Goal: Navigation & Orientation: Find specific page/section

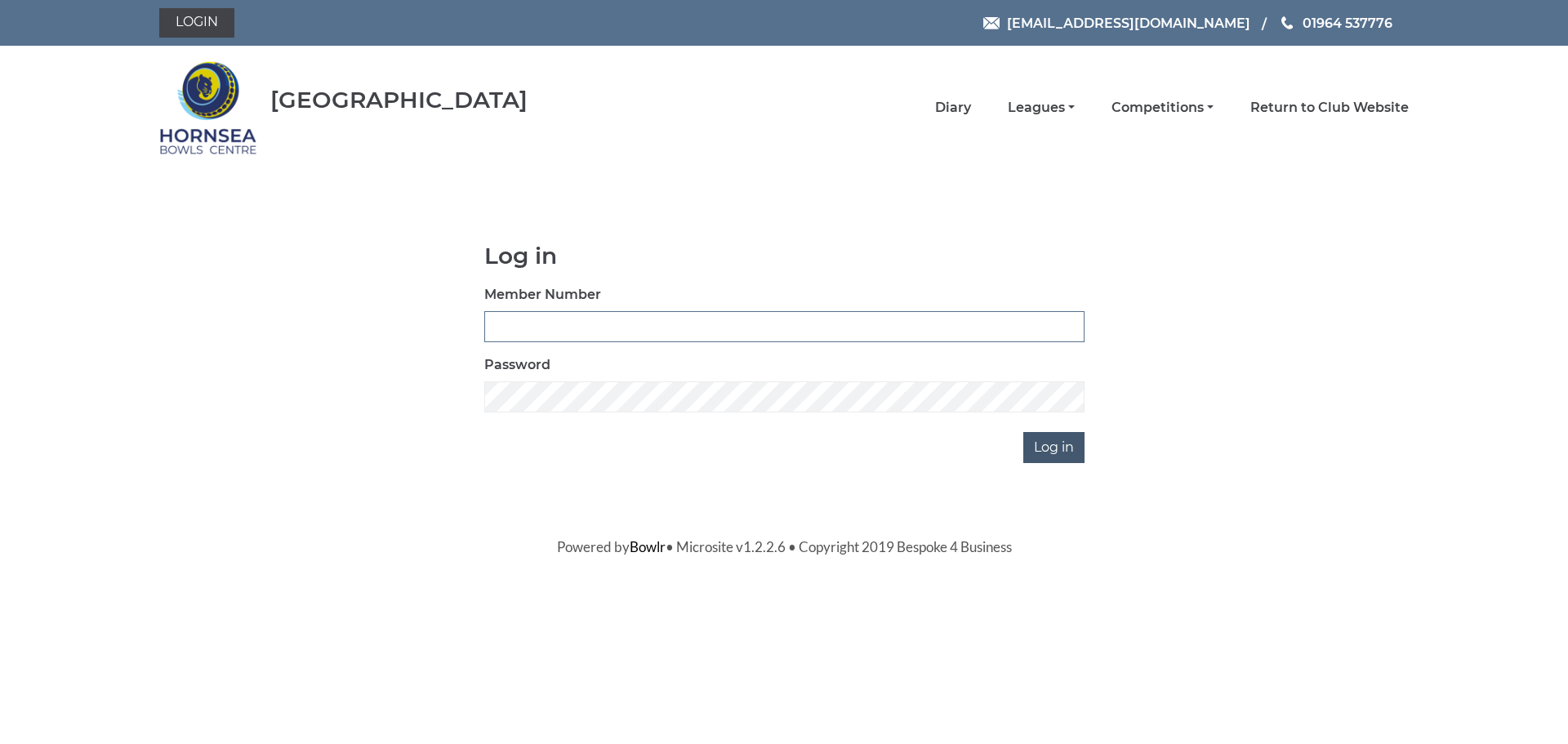
type input "1000"
click at [1059, 453] on input "Log in" at bounding box center [1054, 447] width 61 height 31
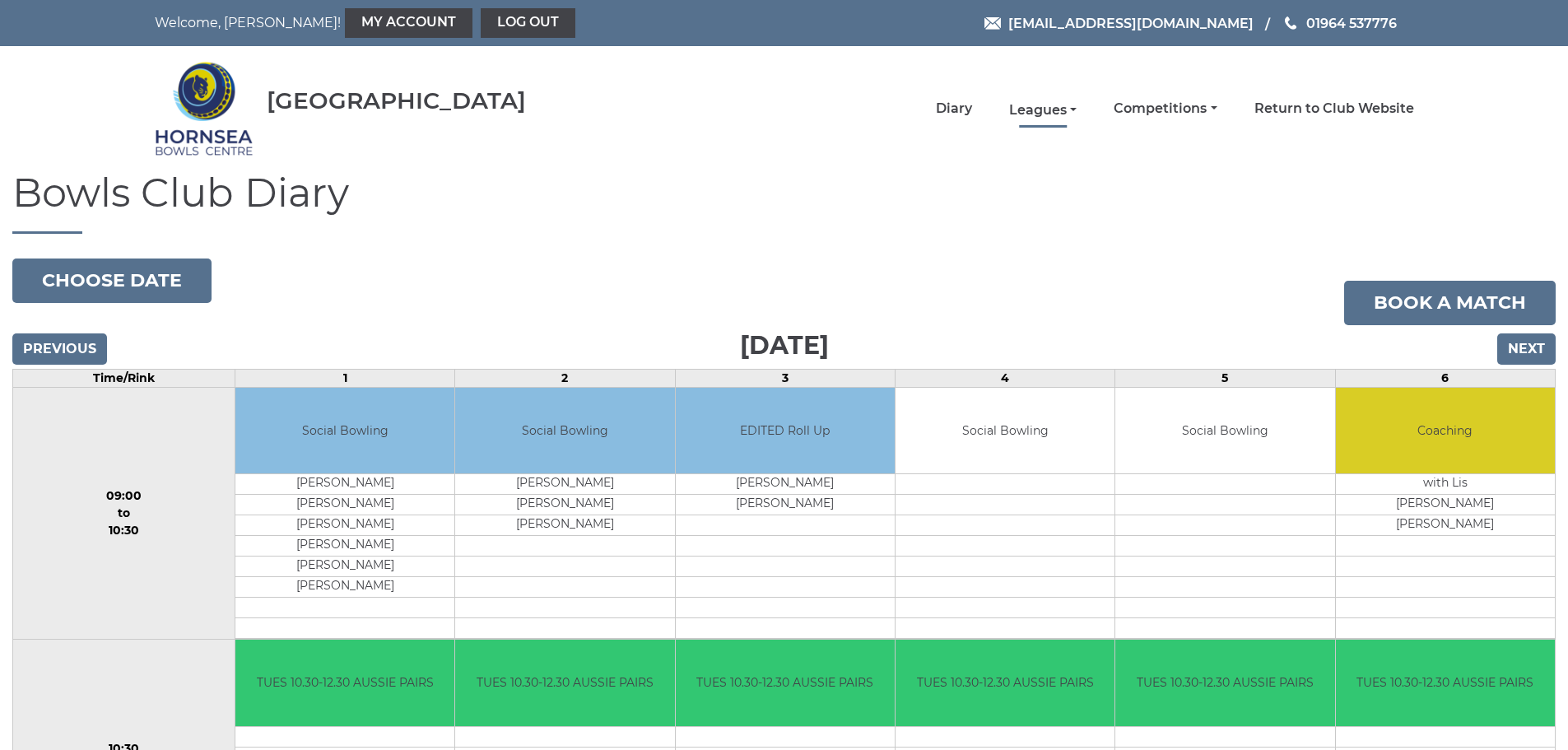
click at [1076, 112] on link "Leagues" at bounding box center [1043, 111] width 68 height 18
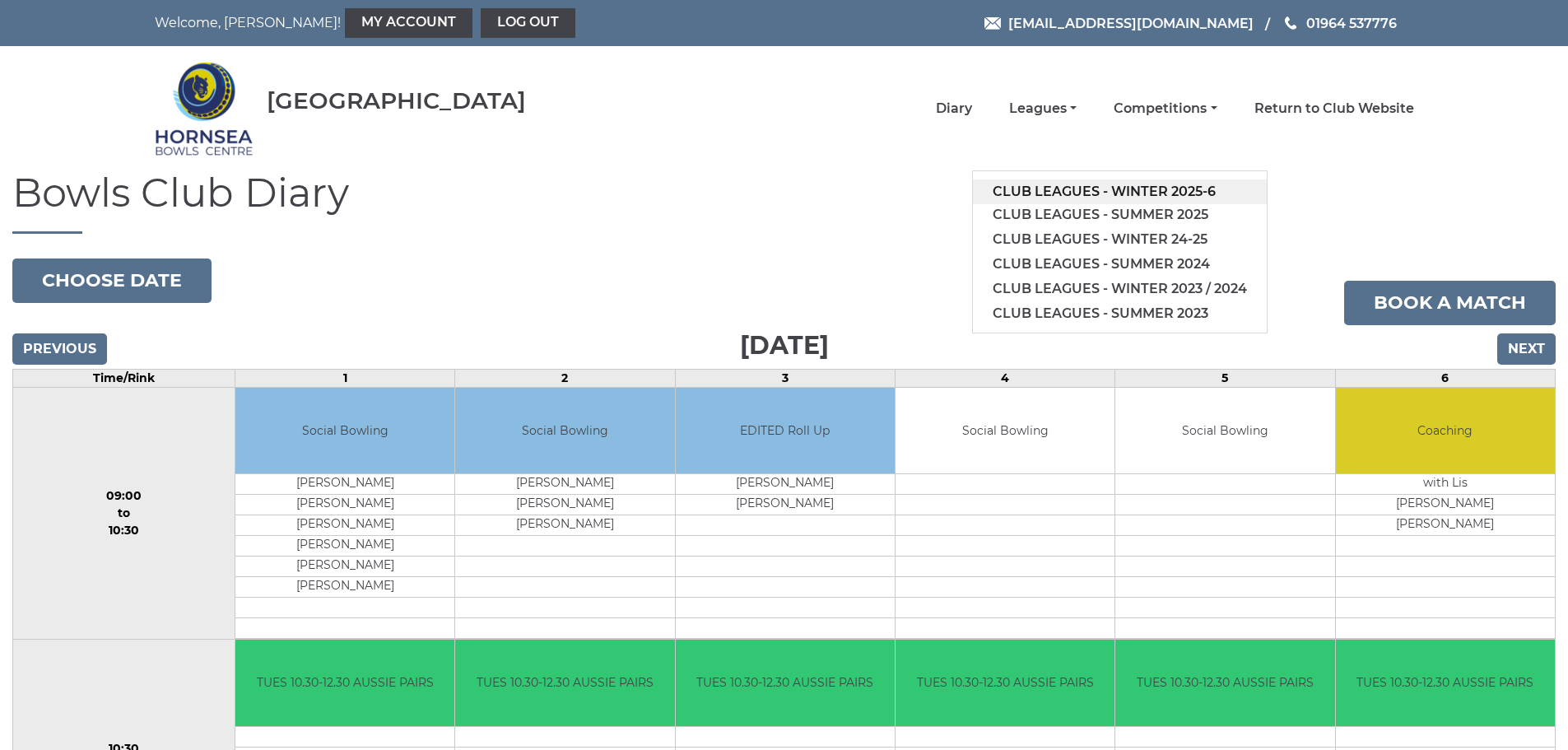
click at [1105, 182] on link "Club leagues - Winter 2025-6" at bounding box center [1120, 191] width 294 height 25
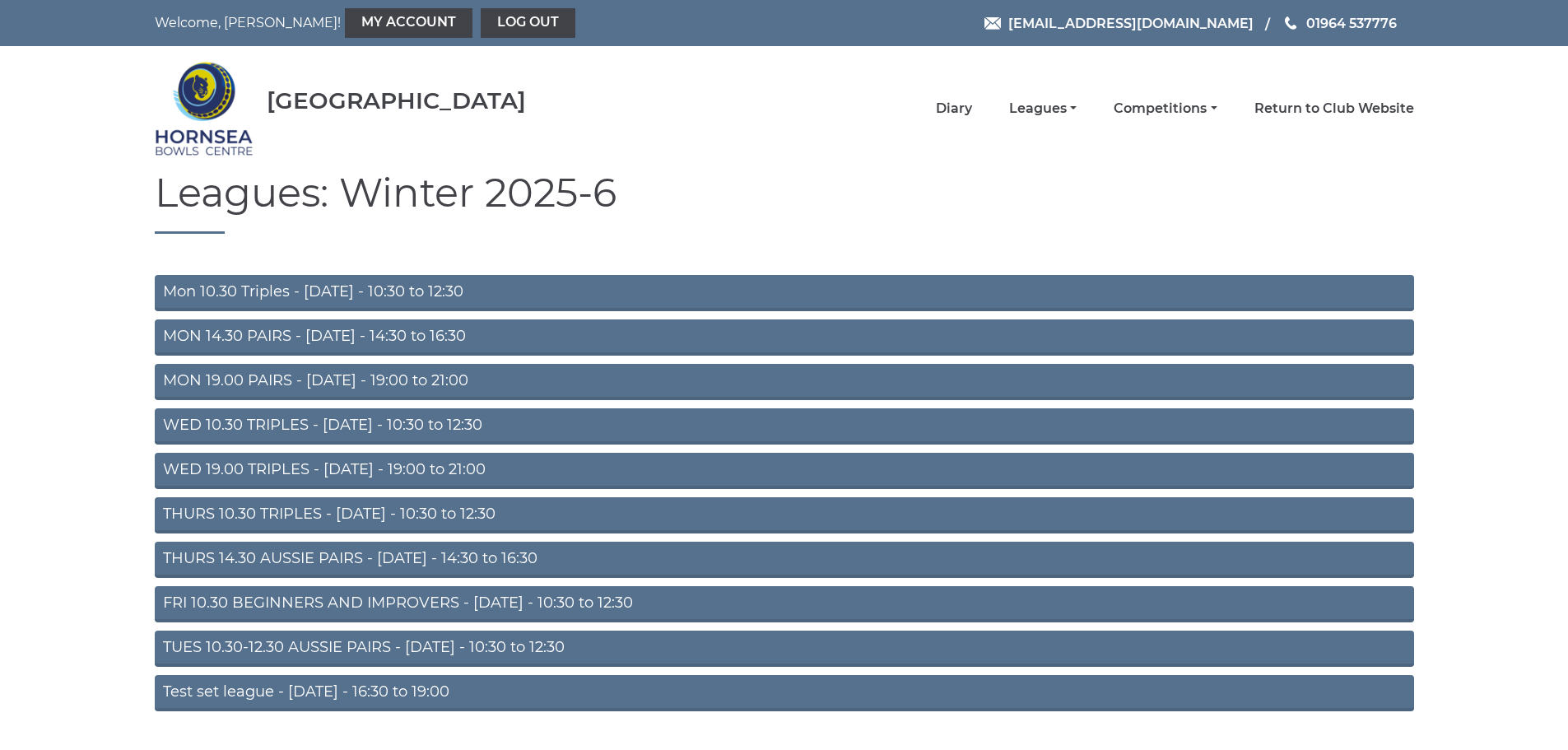
click at [381, 599] on link "FRI 10.30 BEGINNERS AND IMPROVERS - [DATE] - 10:30 to 12:30" at bounding box center [784, 605] width 1260 height 37
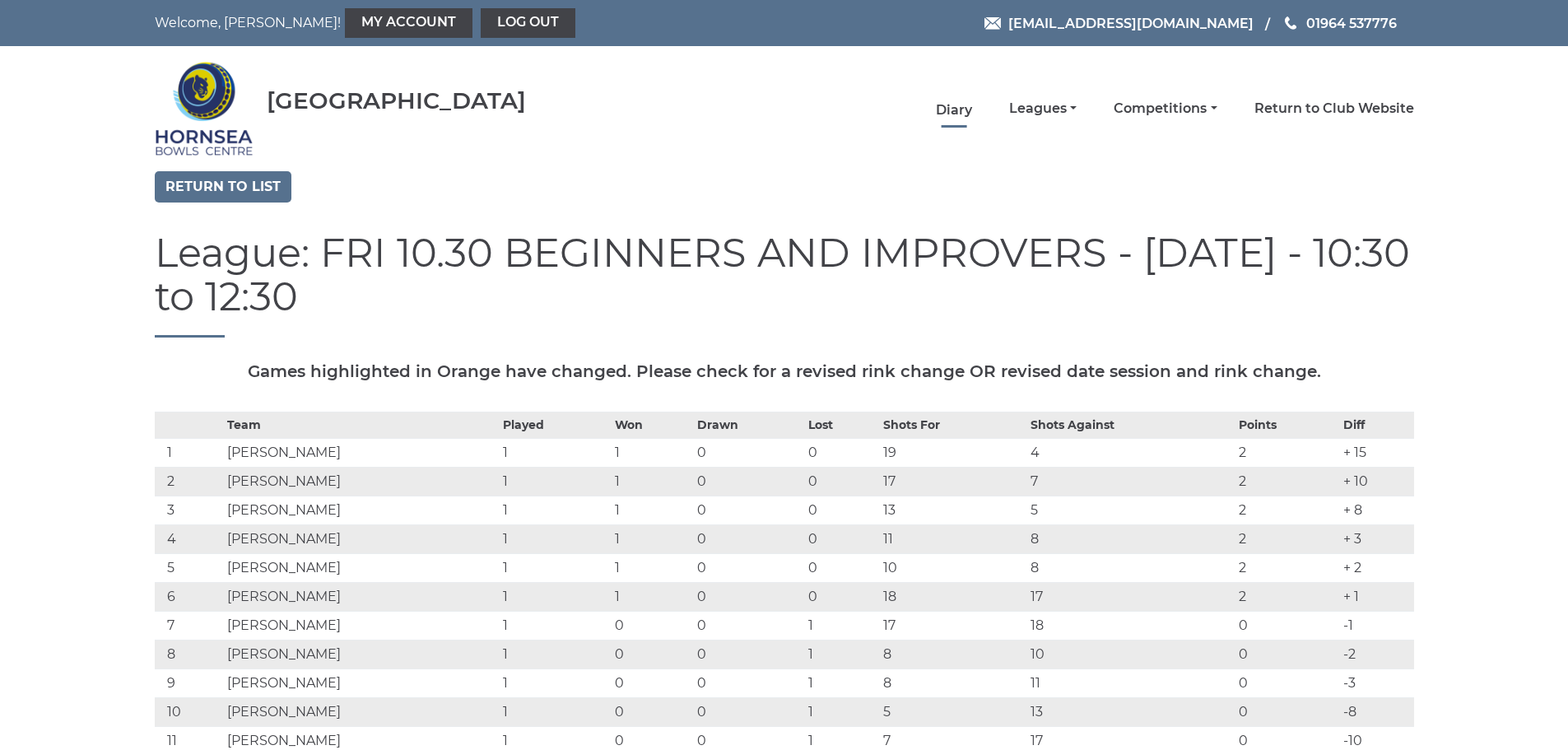
click at [956, 112] on link "Diary" at bounding box center [954, 111] width 37 height 18
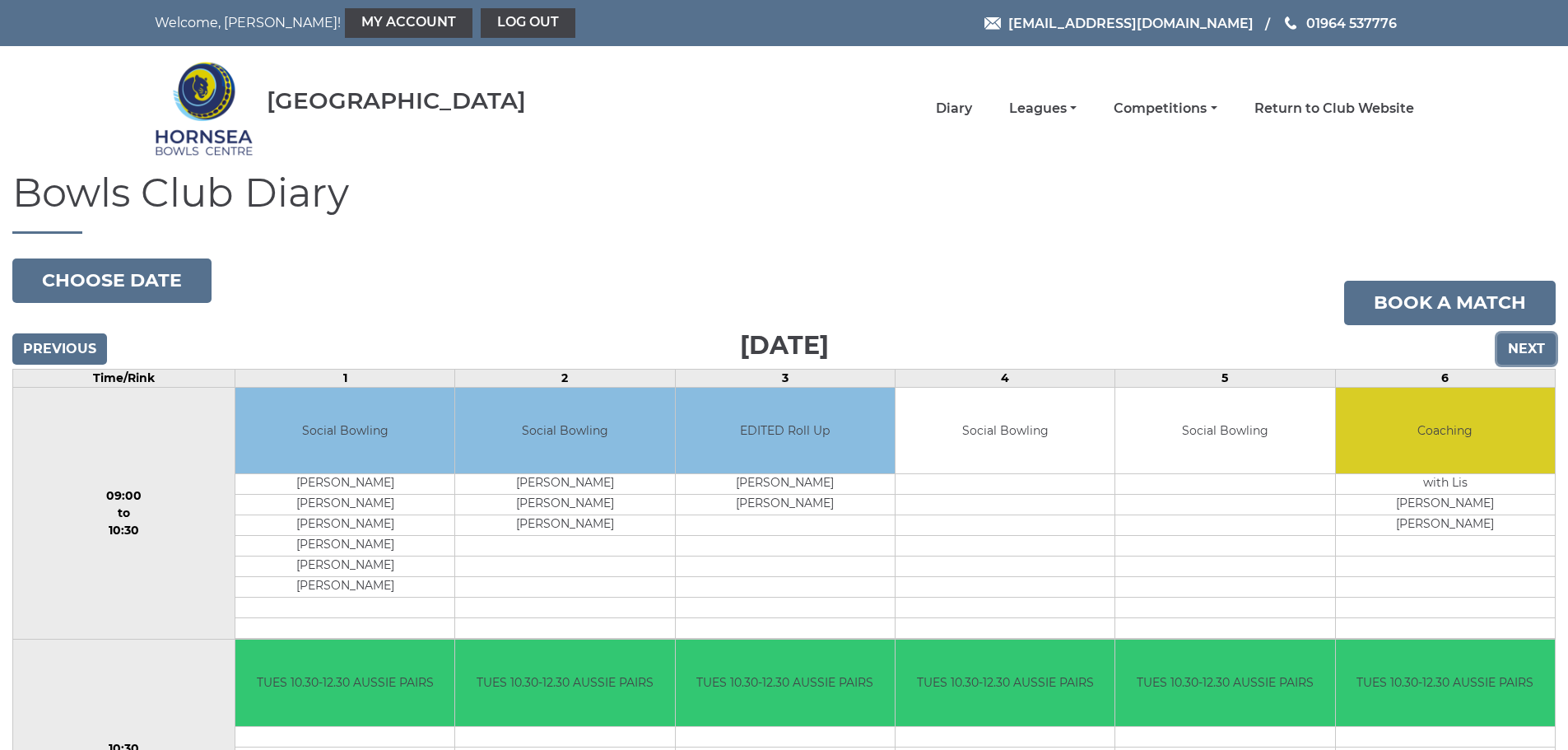
click at [1517, 348] on input "Next" at bounding box center [1527, 348] width 59 height 31
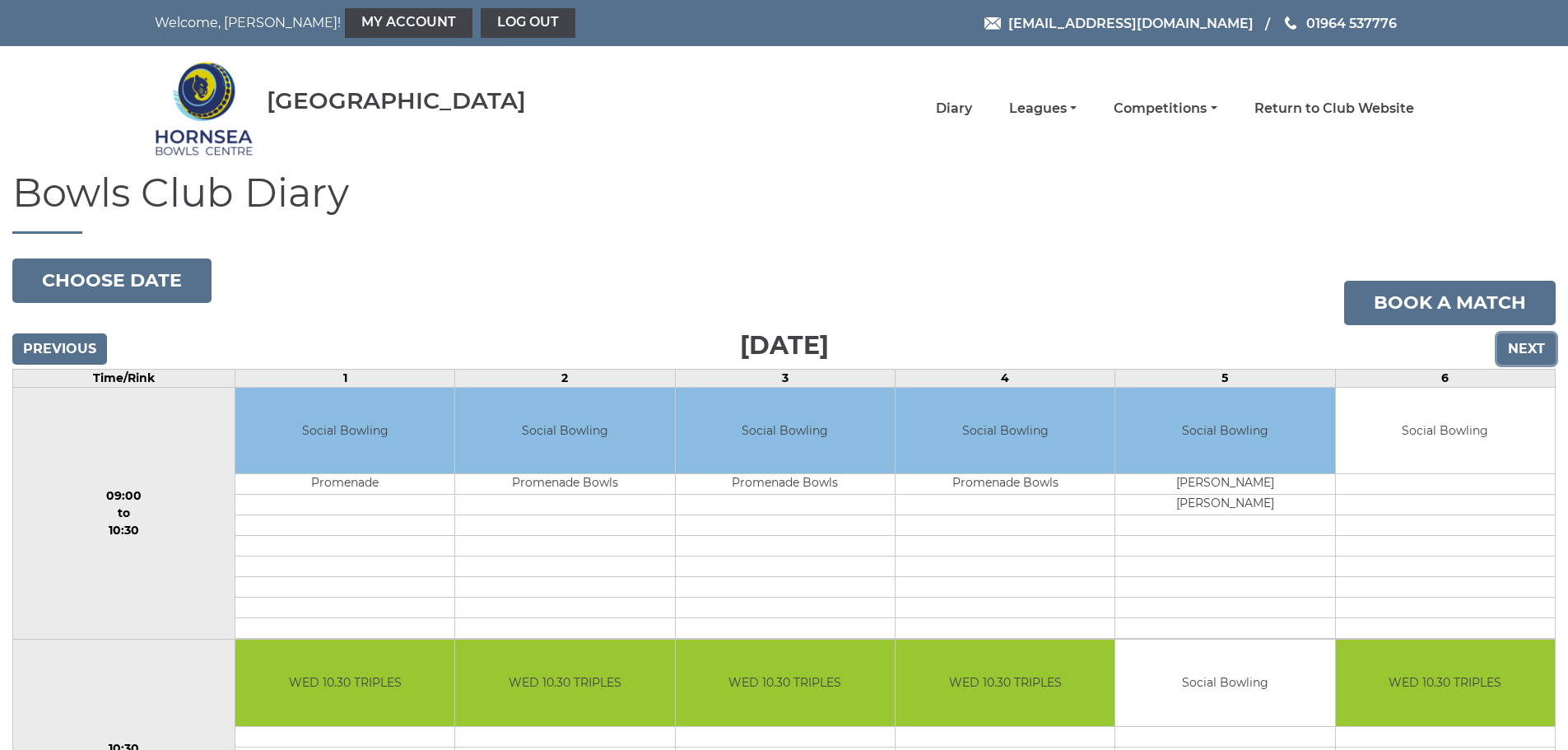
click at [1524, 347] on input "Next" at bounding box center [1527, 348] width 59 height 31
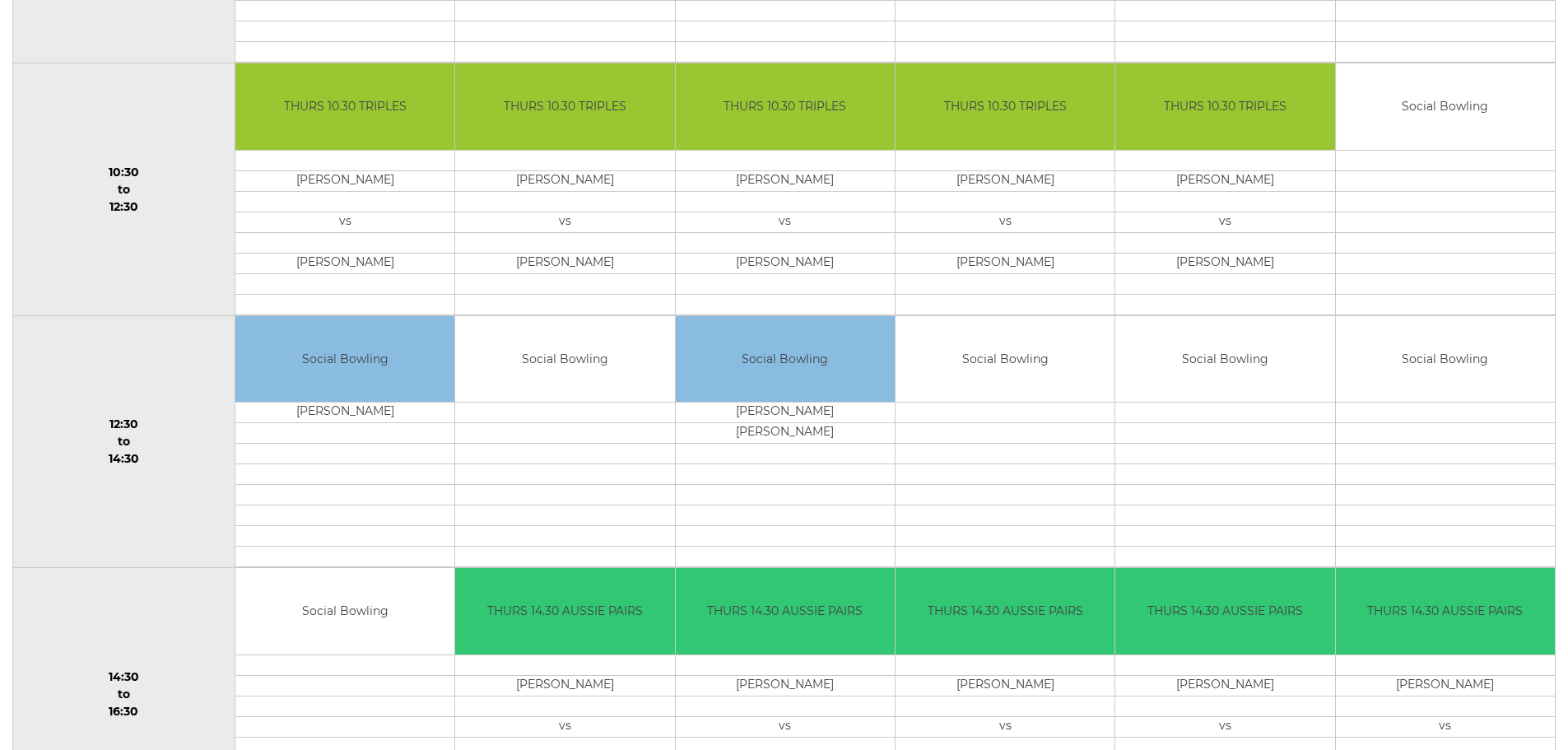
scroll to position [494, 0]
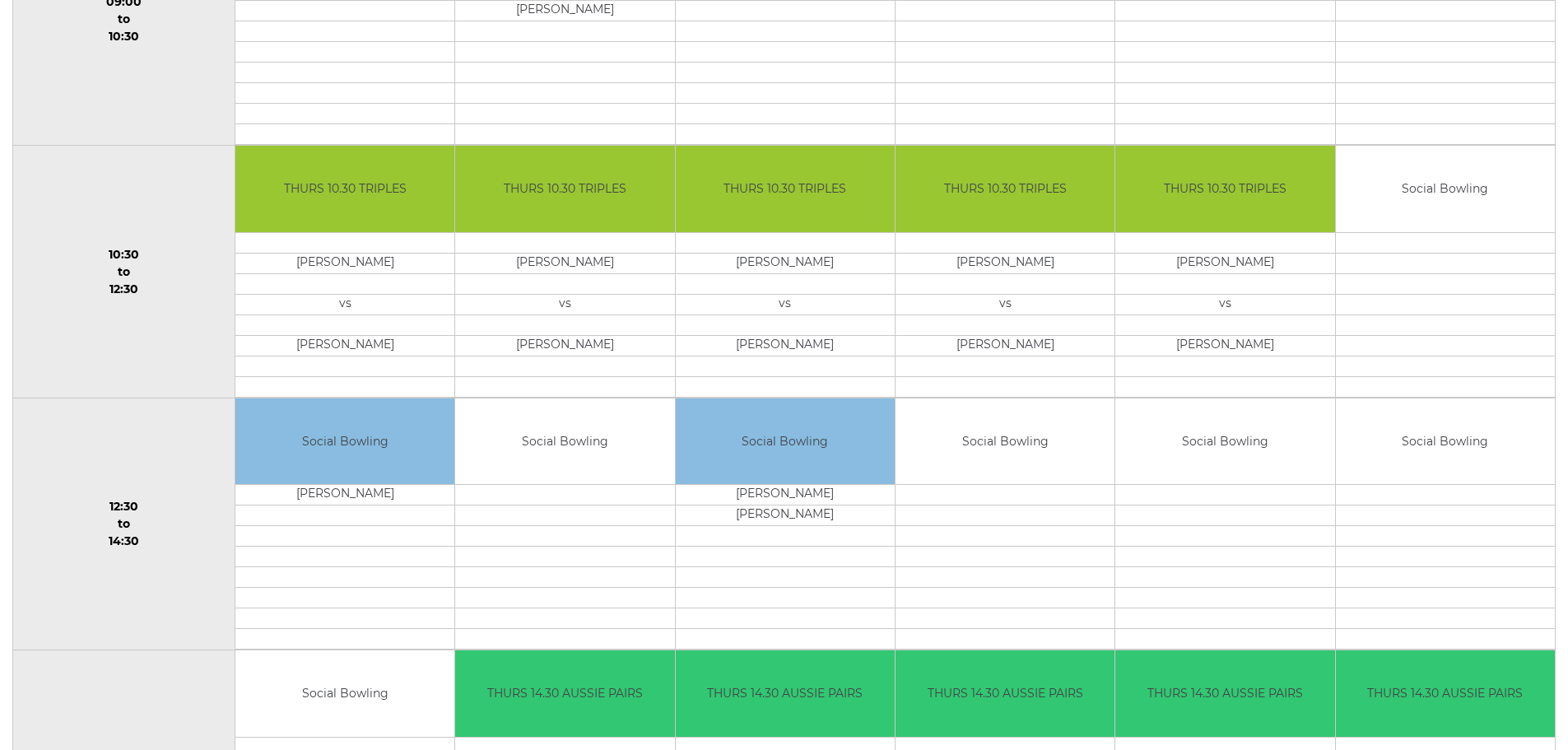
click at [640, 315] on td at bounding box center [564, 325] width 219 height 20
